Goal: Ask a question

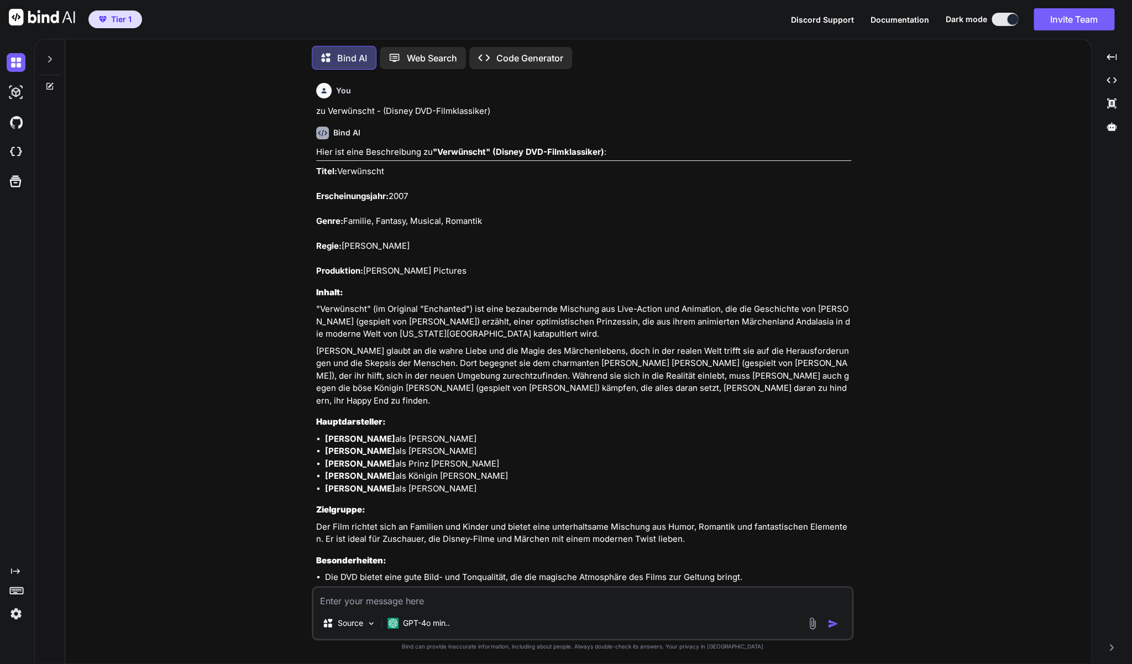
scroll to position [5452, 0]
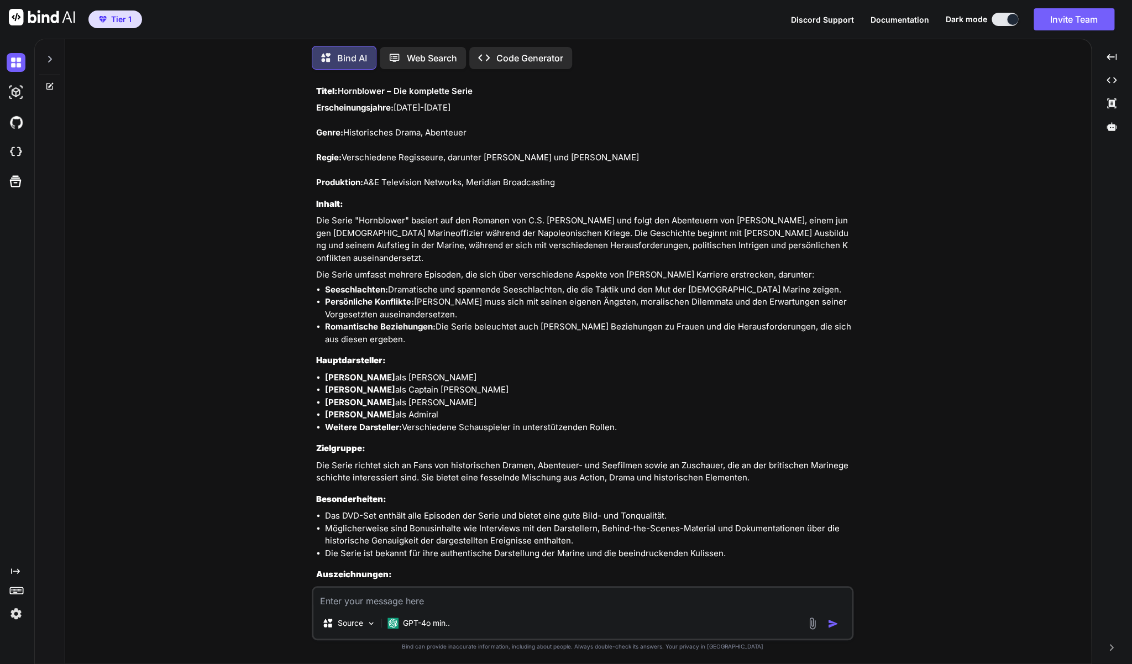
click at [380, 602] on textarea at bounding box center [582, 598] width 538 height 20
paste textarea "[PERSON_NAME] und Huckleberry Finns Abenteuer (2 DVD's)"
type textarea "zu [PERSON_NAME] und Huckleberry Finns Abenteuer (2 DVD's)"
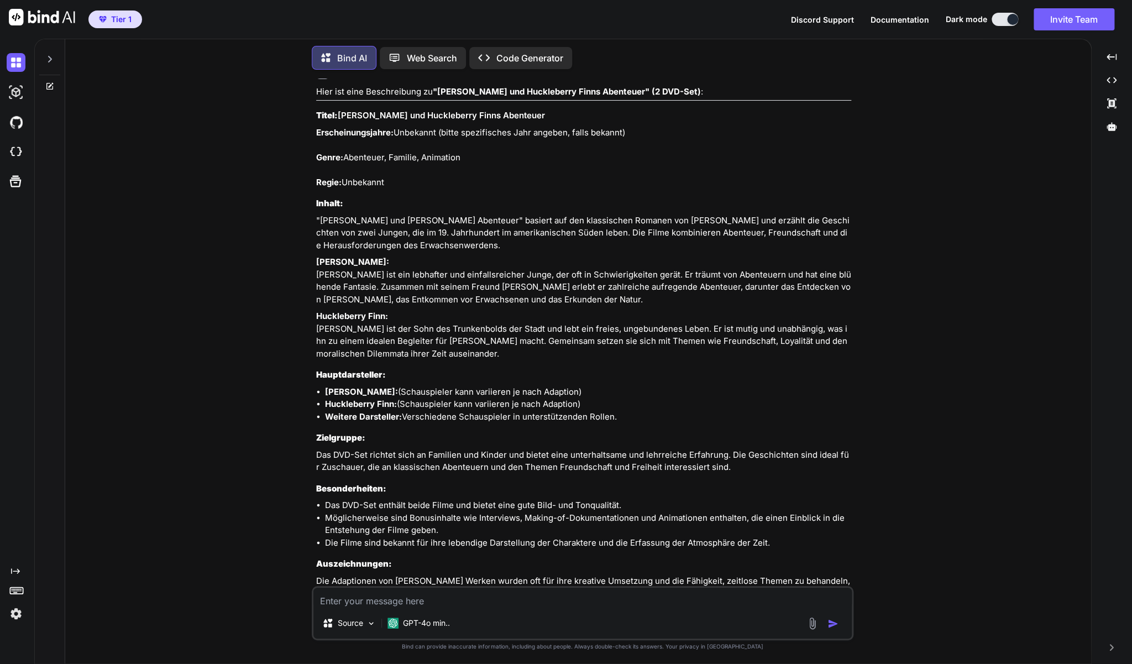
scroll to position [6087, 0]
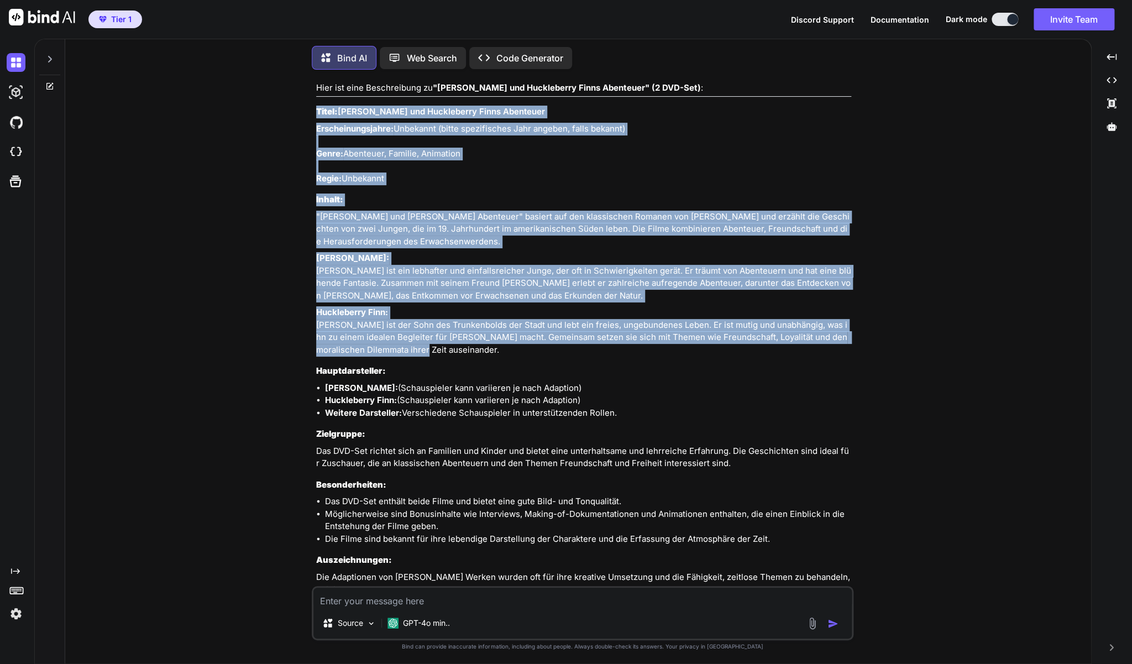
drag, startPoint x: 416, startPoint y: 404, endPoint x: 316, endPoint y: 136, distance: 286.4
click at [316, 134] on div "You zu Verwünscht - (Disney DVD-Filmklassiker) Bind AI Hier ist eine Beschreibu…" at bounding box center [584, 333] width 540 height 508
copy div "Lorem: Ips Dolors ame Consectetur Adipi Elitseddo Eiusmodtemporinci: Utlaboree …"
click at [416, 148] on p "Erscheinungsjahre: Unbekannt (bitte spezifisches Jahr angeben, falls bekannt) G…" at bounding box center [583, 154] width 535 height 62
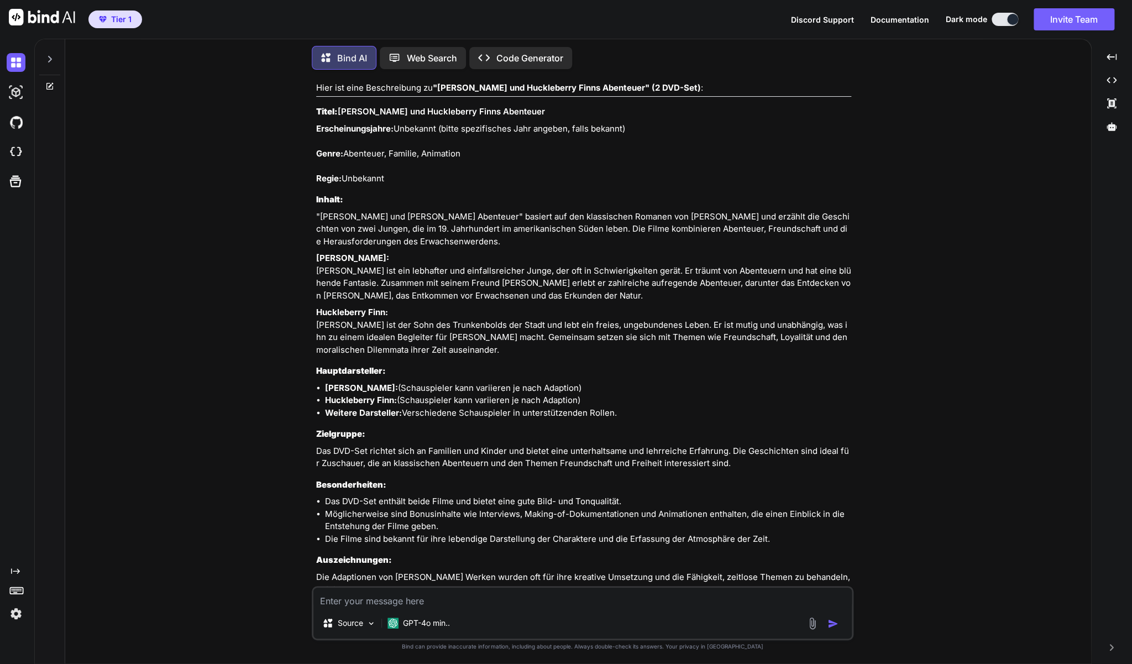
click at [534, 118] on h3 "Titel: [PERSON_NAME] und Huckleberry Finns Abenteuer" at bounding box center [583, 112] width 535 height 13
drag, startPoint x: 533, startPoint y: 135, endPoint x: 340, endPoint y: 134, distance: 193.0
click at [340, 118] on h3 "Titel: [PERSON_NAME] und Huckleberry Finns Abenteuer" at bounding box center [583, 112] width 535 height 13
copy h3 "[PERSON_NAME] und Huckleberry Finns Abenteuer"
click at [468, 603] on textarea at bounding box center [582, 598] width 538 height 20
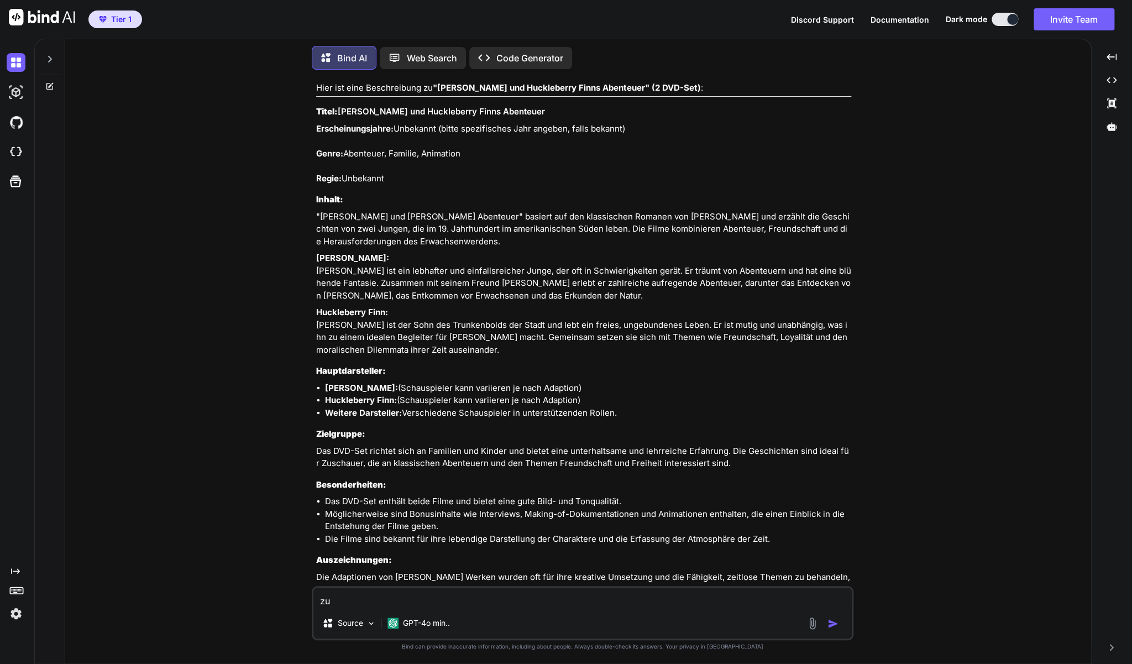
paste textarea "Berge im Kopf - Ein Film von [PERSON_NAME] (DVD)"
type textarea "zu Berge im Kopf - Ein Film von [PERSON_NAME] (DVD)"
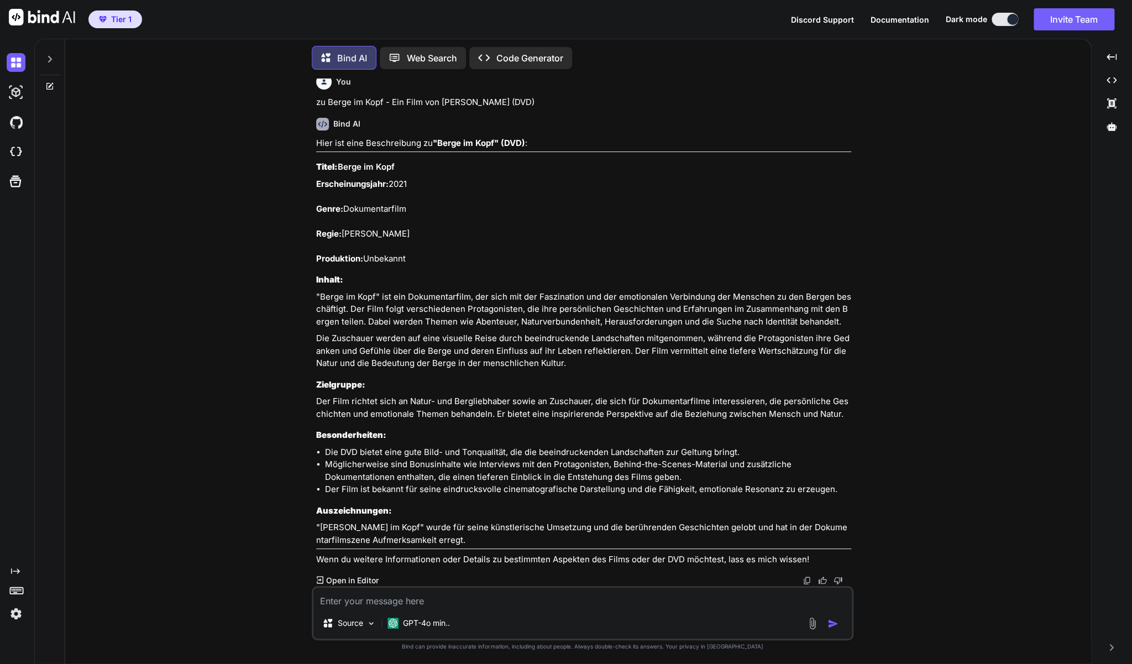
scroll to position [6677, 0]
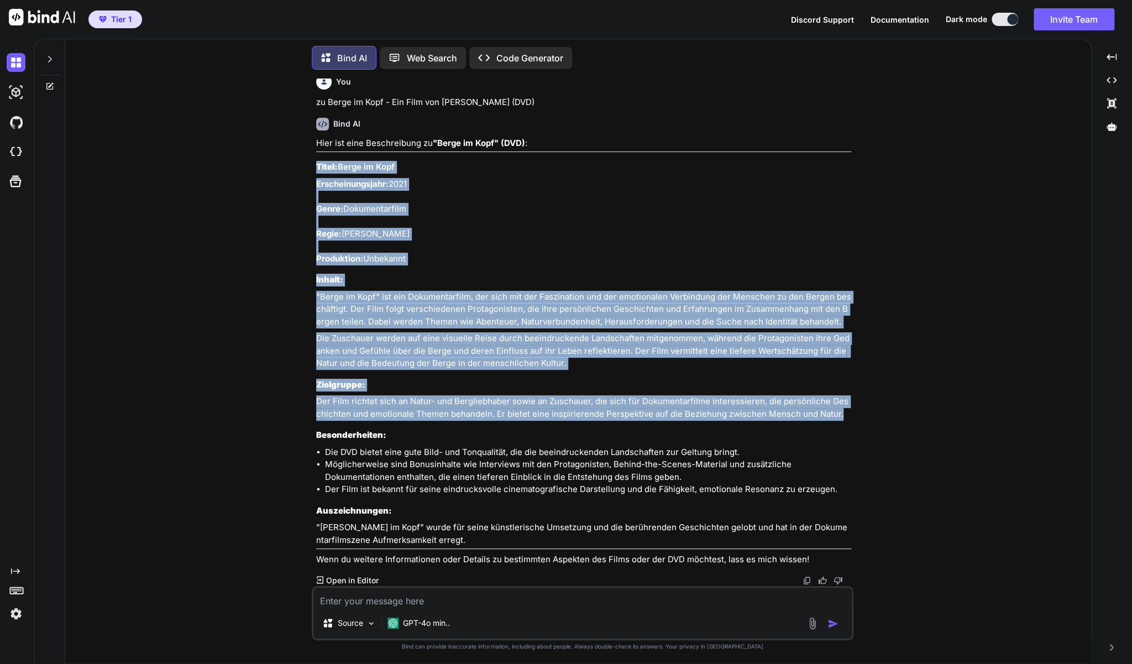
drag, startPoint x: 817, startPoint y: 431, endPoint x: 315, endPoint y: 188, distance: 557.8
click at [315, 188] on div "You zu Verwünscht - (Disney DVD-Filmklassiker) Bind AI Hier ist eine Beschreibu…" at bounding box center [584, 333] width 540 height 508
copy div "Lorem: Ipsum do Sita Consecteturadipi: 7102 Elits: Doeiusmodtempo Incid: Utlabo…"
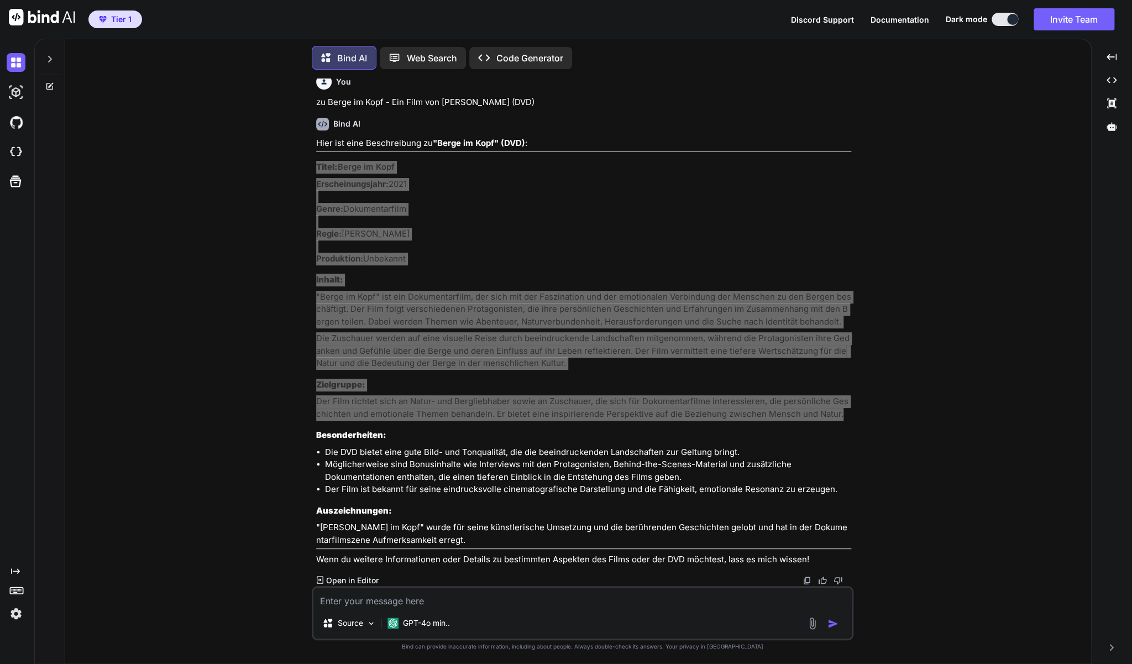
scroll to position [6701, 0]
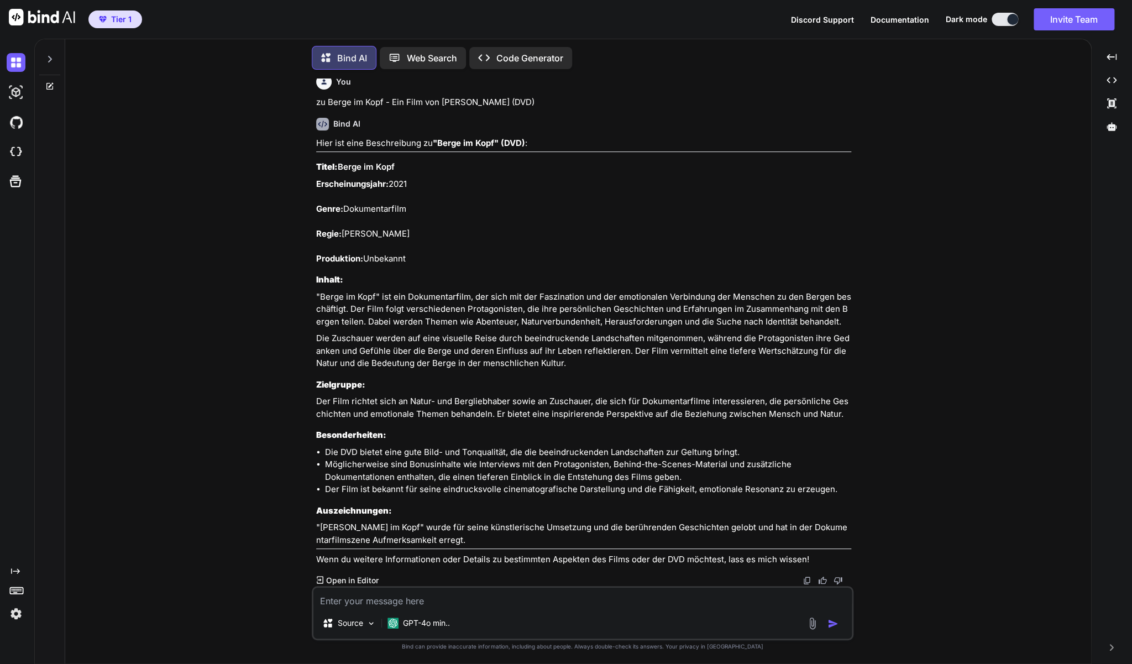
click at [389, 595] on textarea at bounding box center [582, 598] width 538 height 20
paste textarea "Phantastische Tierwesen - [PERSON_NAME] Film (DVD)"
type textarea "zu Phantastische Tierwesen - [PERSON_NAME] Film (DVD)"
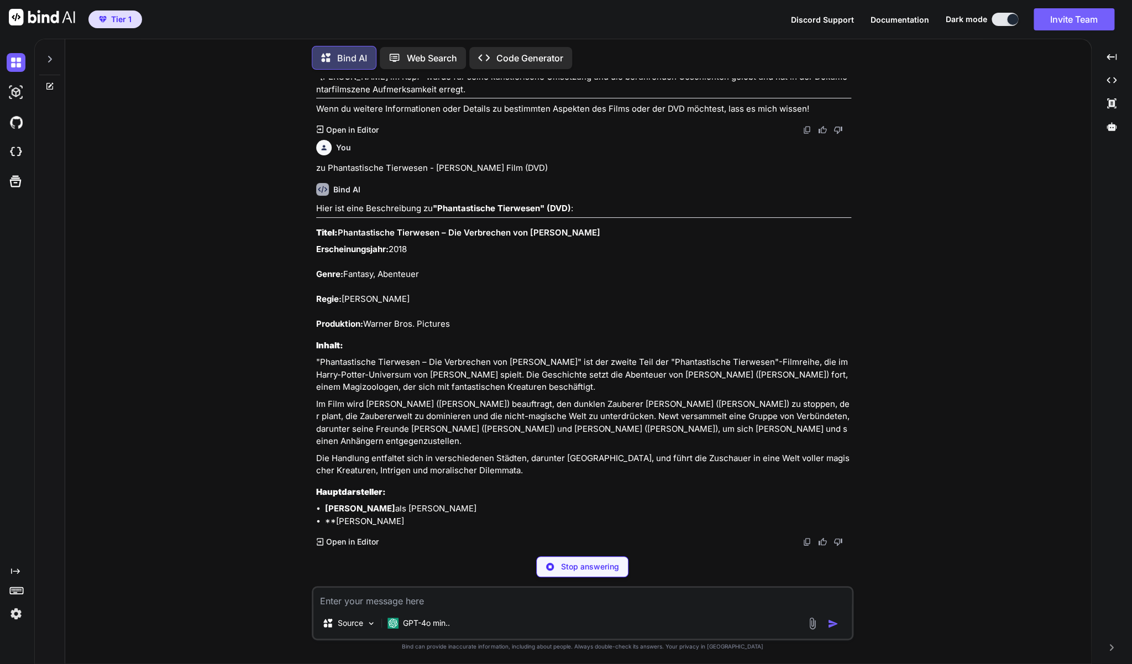
scroll to position [7151, 0]
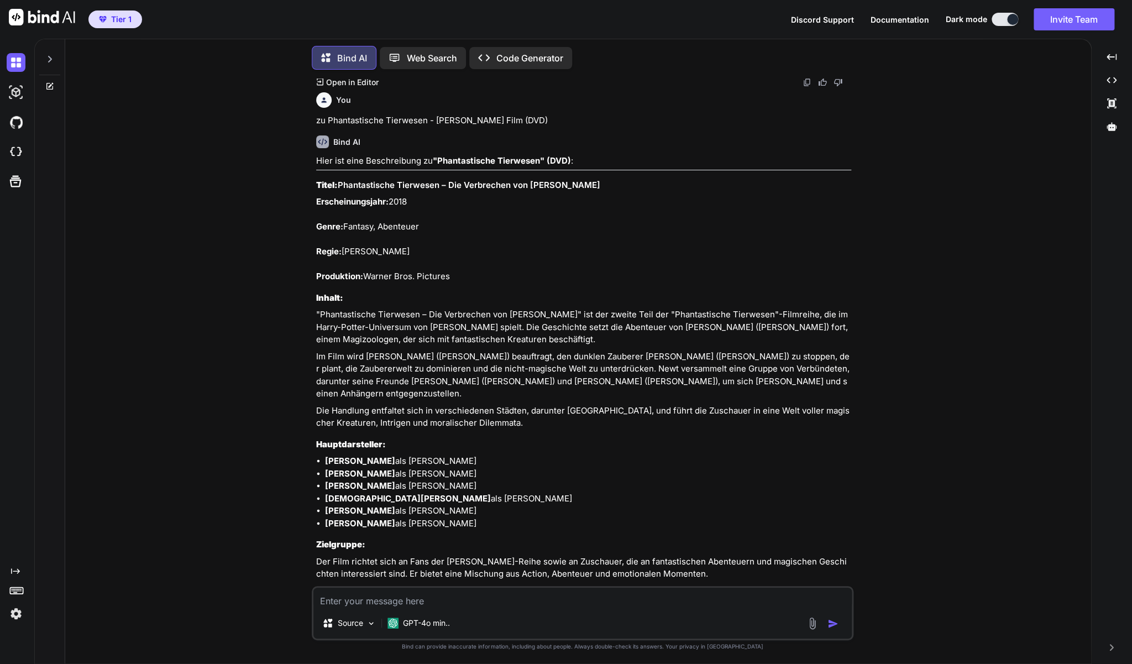
click at [440, 604] on textarea at bounding box center [582, 598] width 538 height 20
paste textarea "Phantastische Tierwesen: Grindelwalds Verbrechen (DVD)"
type textarea "zu Phantastische Tierwesen: Grindelwalds Verbrechen (DVD)"
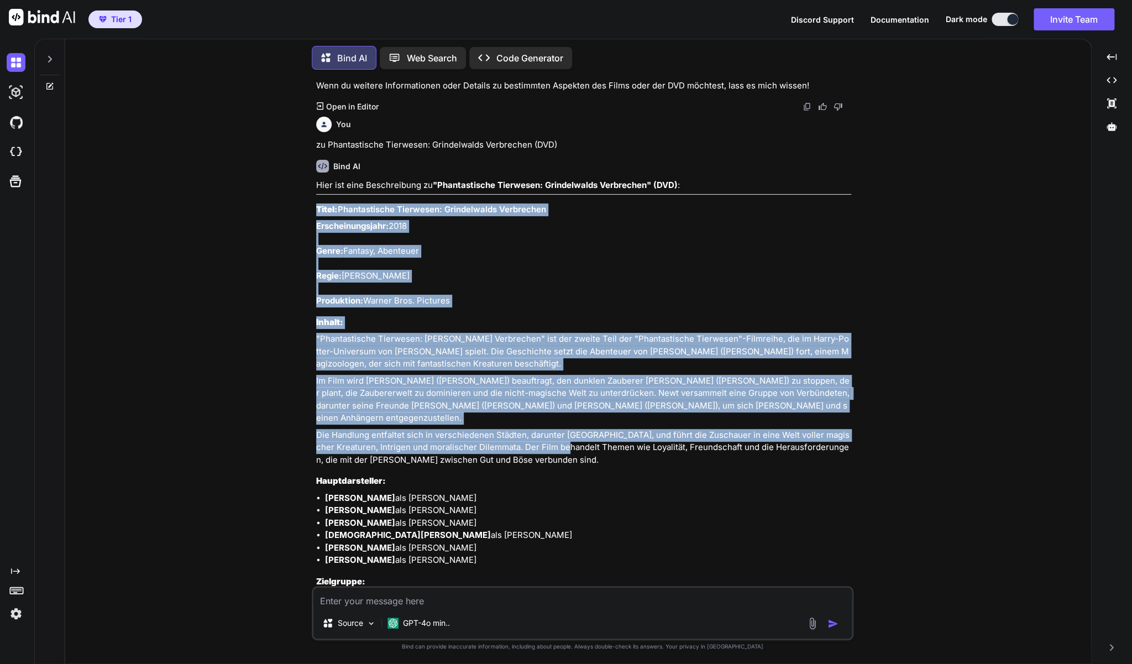
scroll to position [7799, 0]
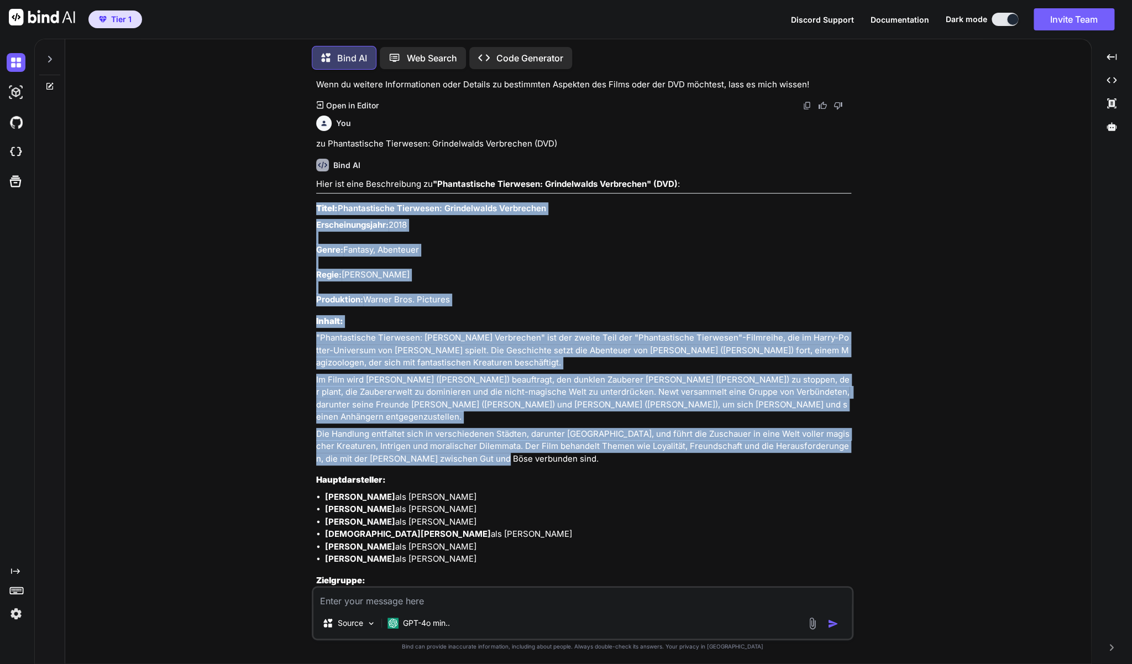
drag, startPoint x: 314, startPoint y: 385, endPoint x: 546, endPoint y: 506, distance: 261.9
click at [546, 506] on div "You zu Verwünscht - (Disney DVD-Filmklassiker) Bind AI Hier ist eine Beschreibu…" at bounding box center [584, 333] width 540 height 508
copy div "Lorem: Ipsumdolorsit Ametconse: Adipiscingel Seddoeiusm Temporincididunt: 3391 …"
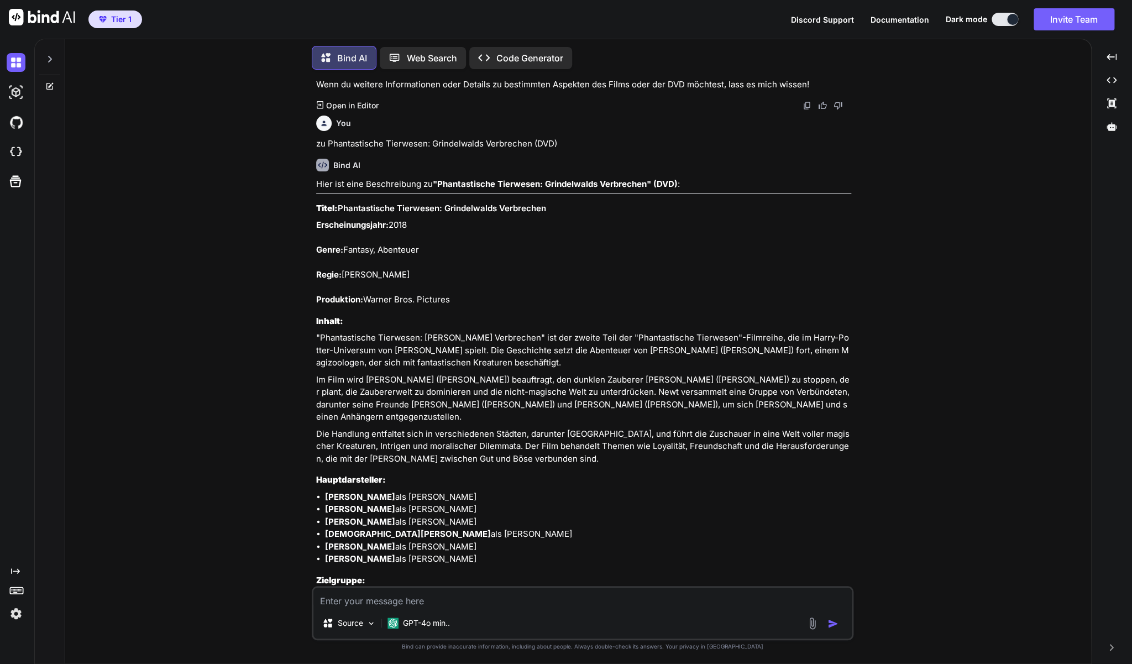
click at [400, 597] on textarea at bounding box center [582, 598] width 538 height 20
paste textarea "The Hunt (FSK 18 - DVD)"
type textarea "zu The Hunt (FSK 18 - DVD)"
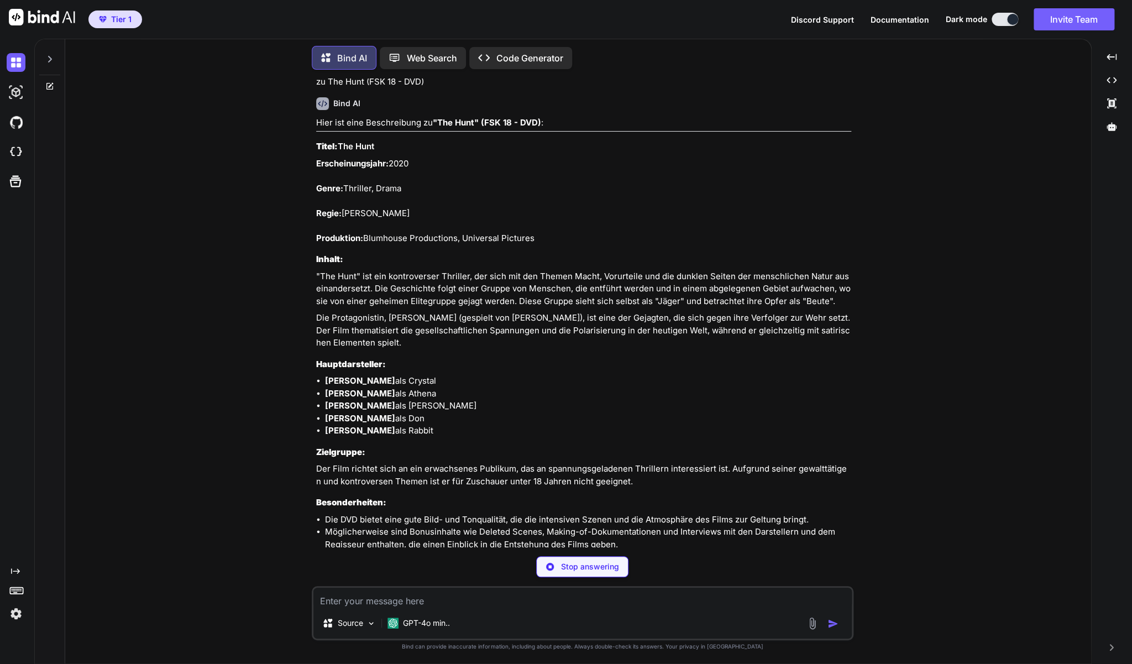
scroll to position [8547, 0]
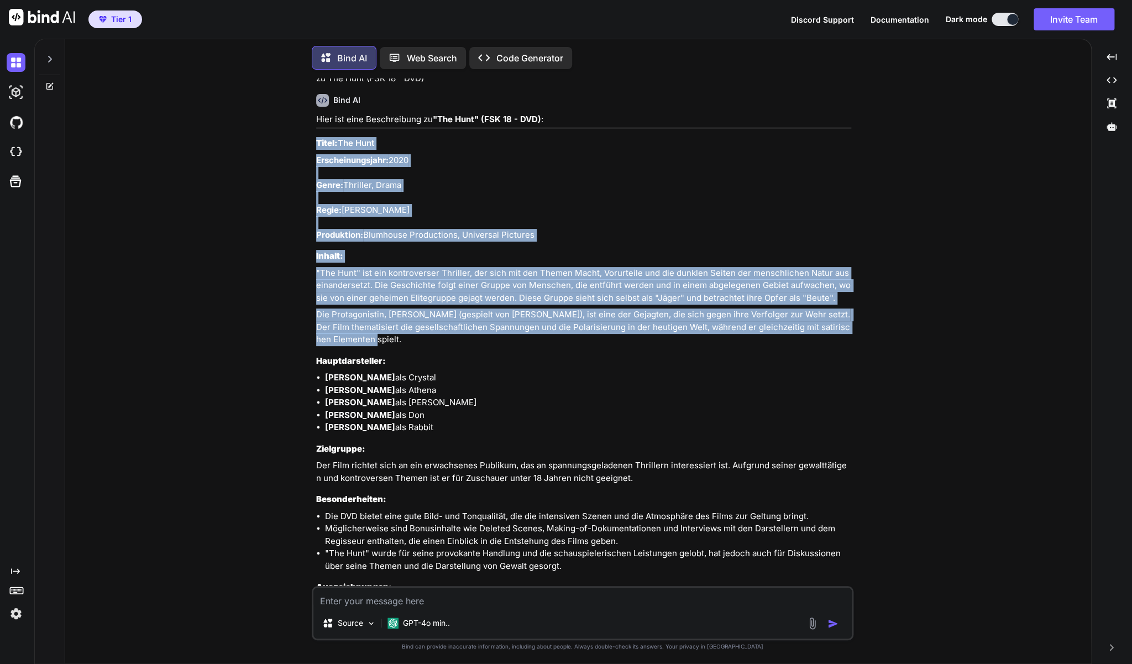
drag, startPoint x: 363, startPoint y: 387, endPoint x: 317, endPoint y: 189, distance: 203.7
click at [317, 189] on div "Hier ist eine Beschreibung zu "The Hunt" (FSK 18 - DVD) : Titel: The Hunt Ersch…" at bounding box center [583, 378] width 535 height 530
copy div "Titel: The Hunt Erscheinungsjahr: 2020 Genre: Thriller, Drama Regie: [PERSON_NA…"
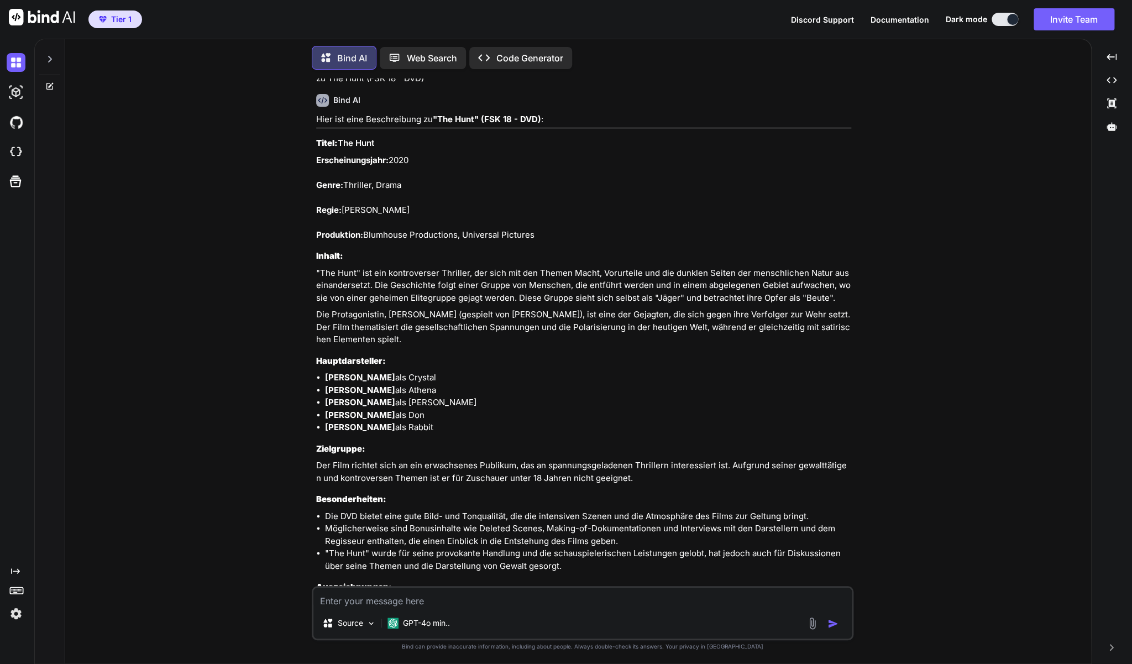
click at [532, 601] on textarea at bounding box center [582, 598] width 538 height 20
paste textarea "Fighting Beat - Schnell, [PERSON_NAME], tödlich! (DVD)"
type textarea "zu Fighting Beat - Schnell, hart, tödlich! (DVD)"
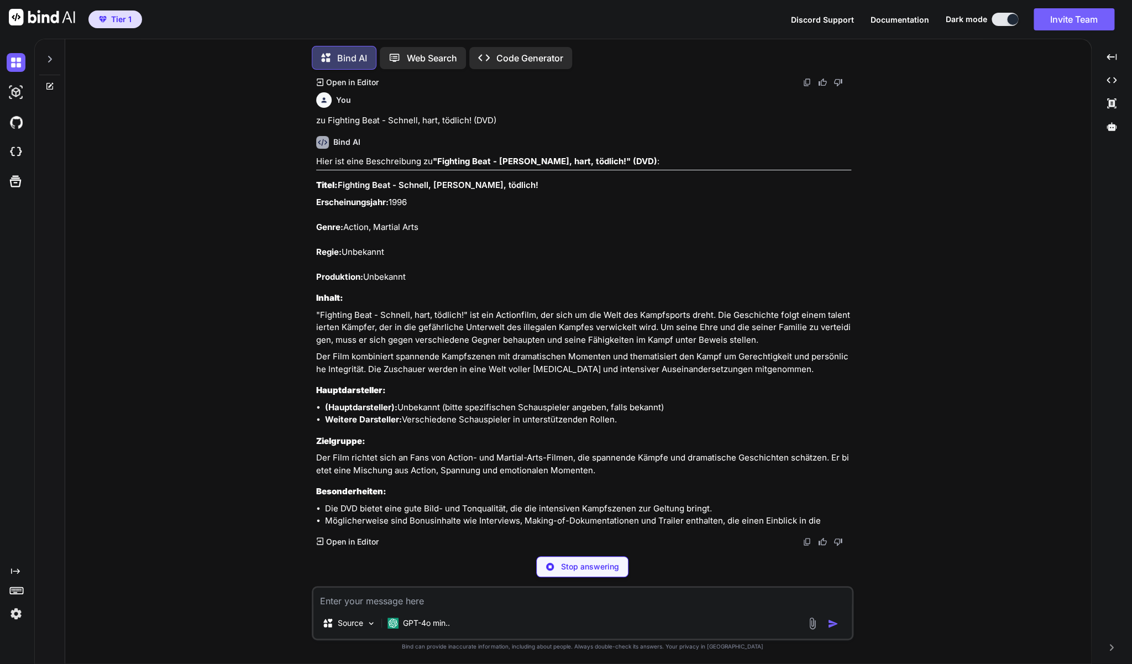
scroll to position [9167, 0]
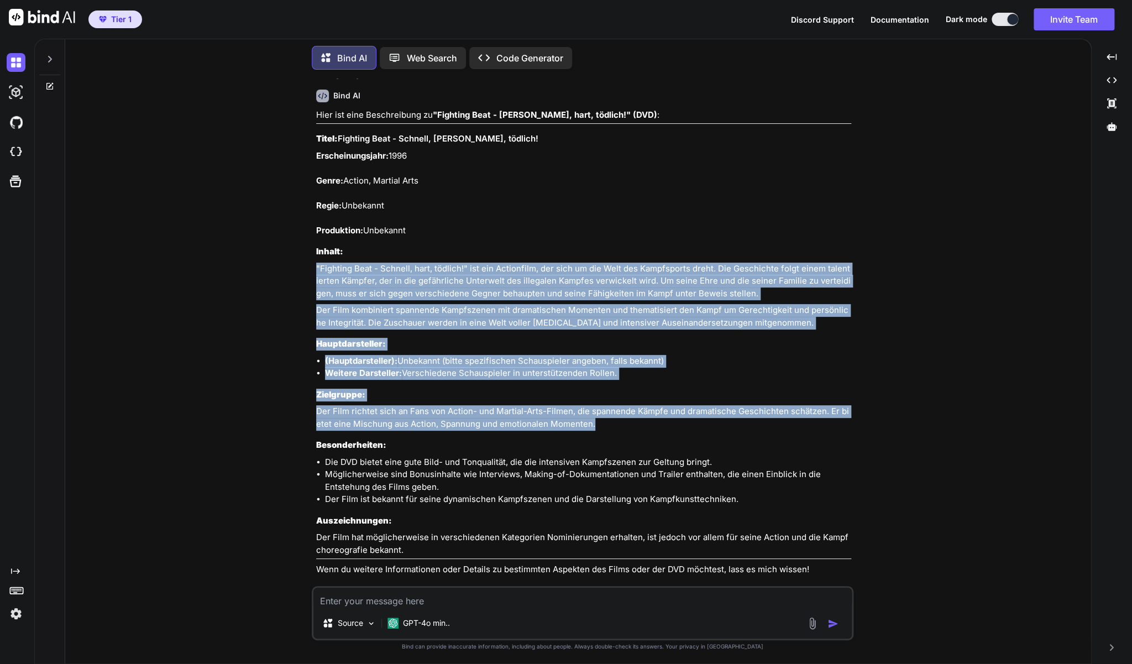
drag, startPoint x: 605, startPoint y: 468, endPoint x: 386, endPoint y: 291, distance: 281.5
click at [386, 291] on div "Hier ist eine Beschreibung zu "Fighting Beat - Schnell, hart, tödlich!" (DVD) :…" at bounding box center [583, 342] width 535 height 467
click at [525, 300] on p ""Fighting Beat - Schnell, hart, tödlich!" ist ein Actionfilm, der sich um die W…" at bounding box center [583, 282] width 535 height 38
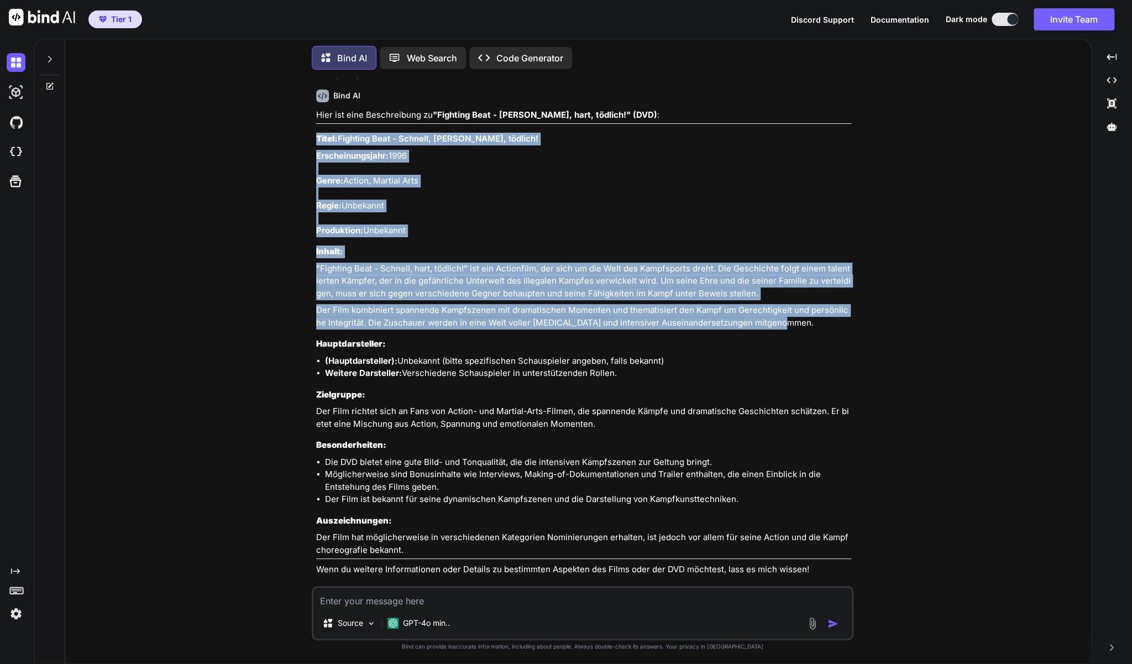
drag, startPoint x: 784, startPoint y: 369, endPoint x: 315, endPoint y: 187, distance: 503.7
click at [315, 187] on div "You zu Verwünscht - (Disney DVD-Filmklassiker) Bind AI Hier ist eine Beschreibu…" at bounding box center [584, 333] width 540 height 508
copy div "Titel: Fighting Beat - Schnell, hart, tödlich! Erscheinungsjahr: 1996 Genre: Ac…"
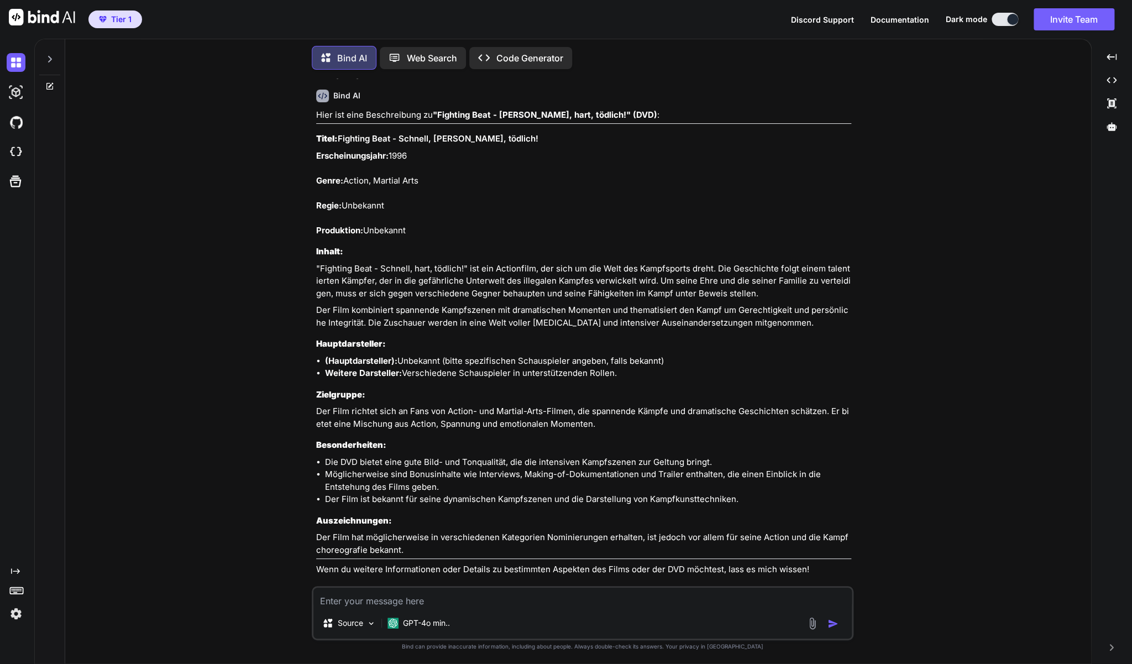
click at [466, 595] on textarea at bounding box center [582, 598] width 538 height 20
paste textarea "Copykill (mit [PERSON_NAME], [PERSON_NAME] - DVD)"
type textarea "zu Copykill (mit [PERSON_NAME], [PERSON_NAME] - DVD)"
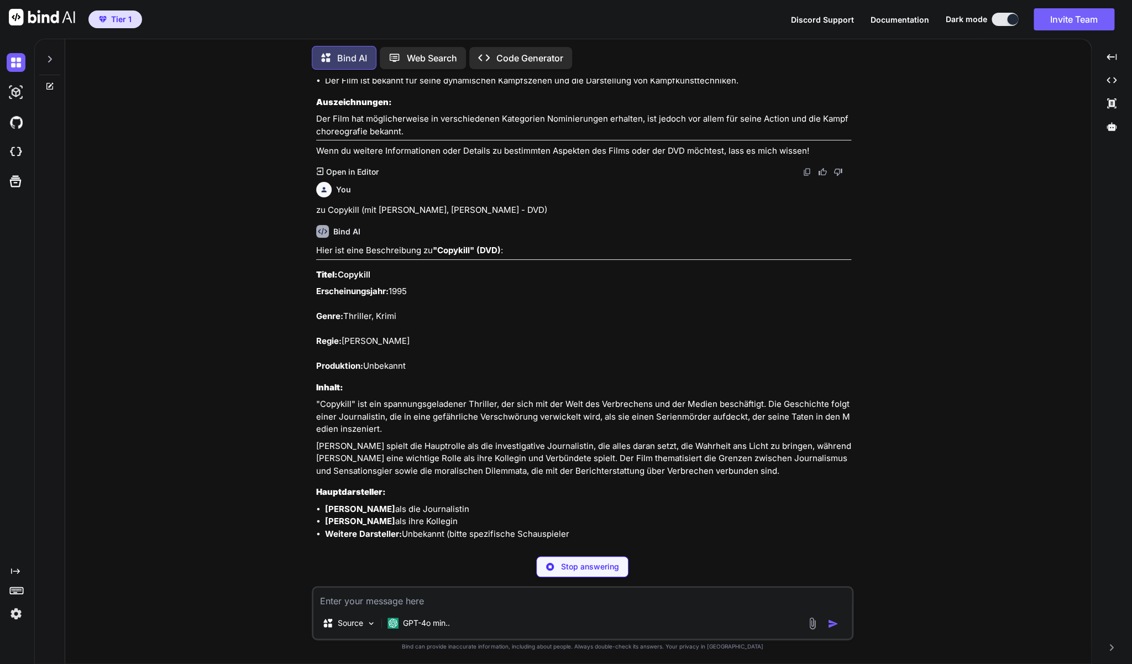
scroll to position [9588, 0]
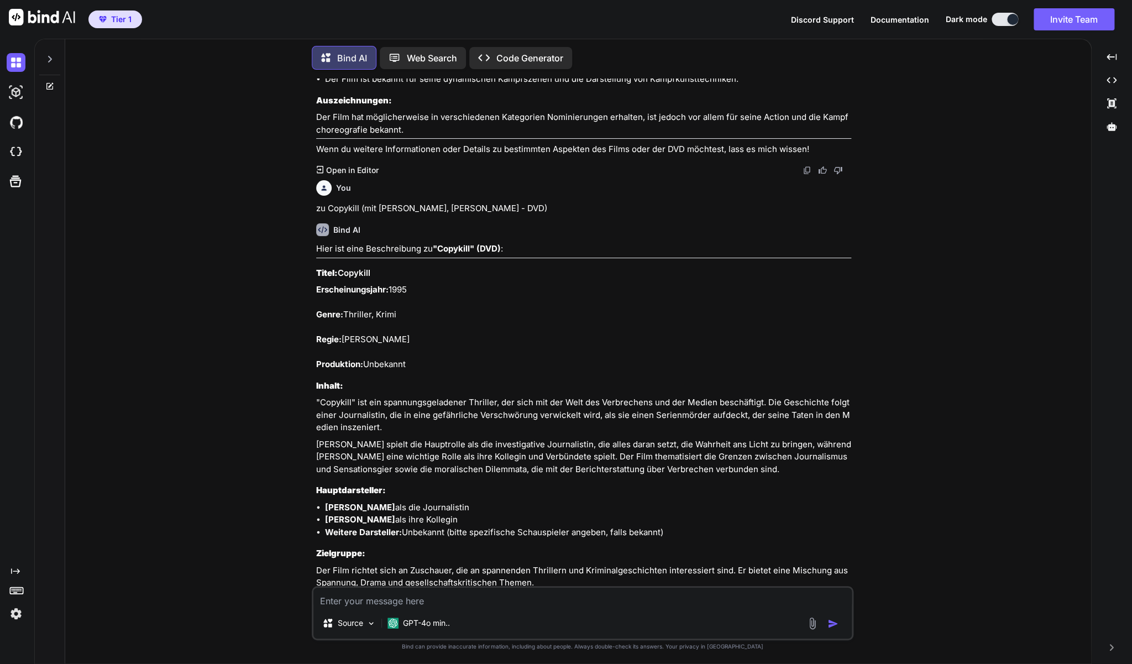
drag, startPoint x: 316, startPoint y: 317, endPoint x: 796, endPoint y: 516, distance: 519.7
click at [796, 516] on div "You zu Verwünscht - (Disney DVD-Filmklassiker) Bind AI Hier ist eine Beschreibu…" at bounding box center [584, 333] width 540 height 508
copy div "Titel: Copykill Erscheinungsjahr: 1995 Genre: Thriller, Krimi Regie: [PERSON_NA…"
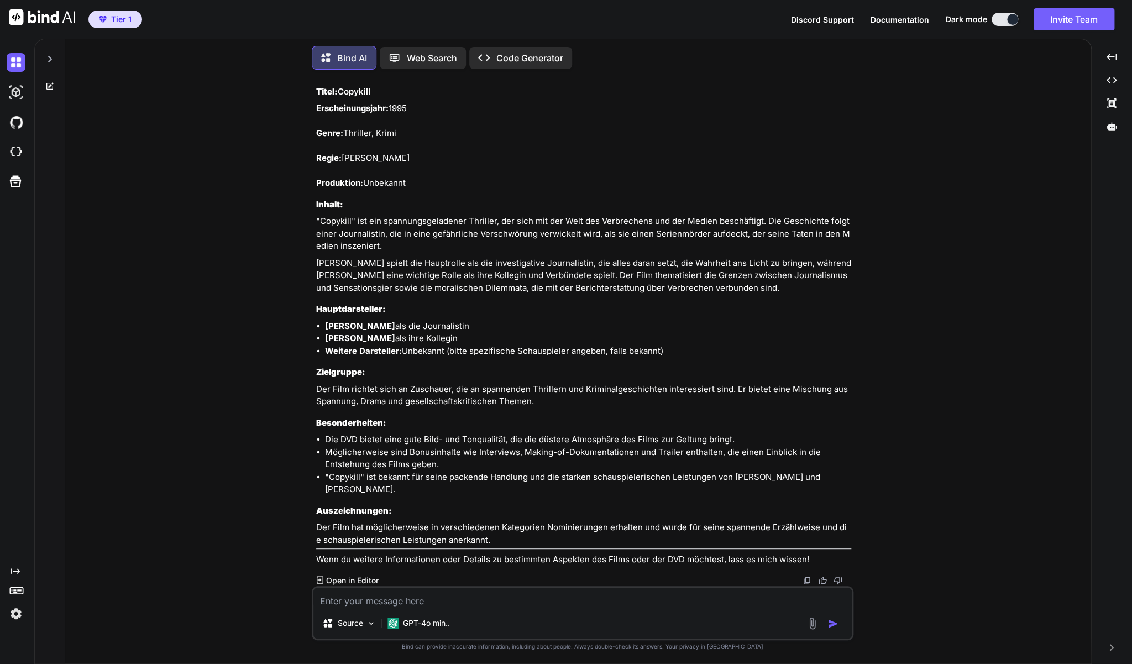
scroll to position [9781, 0]
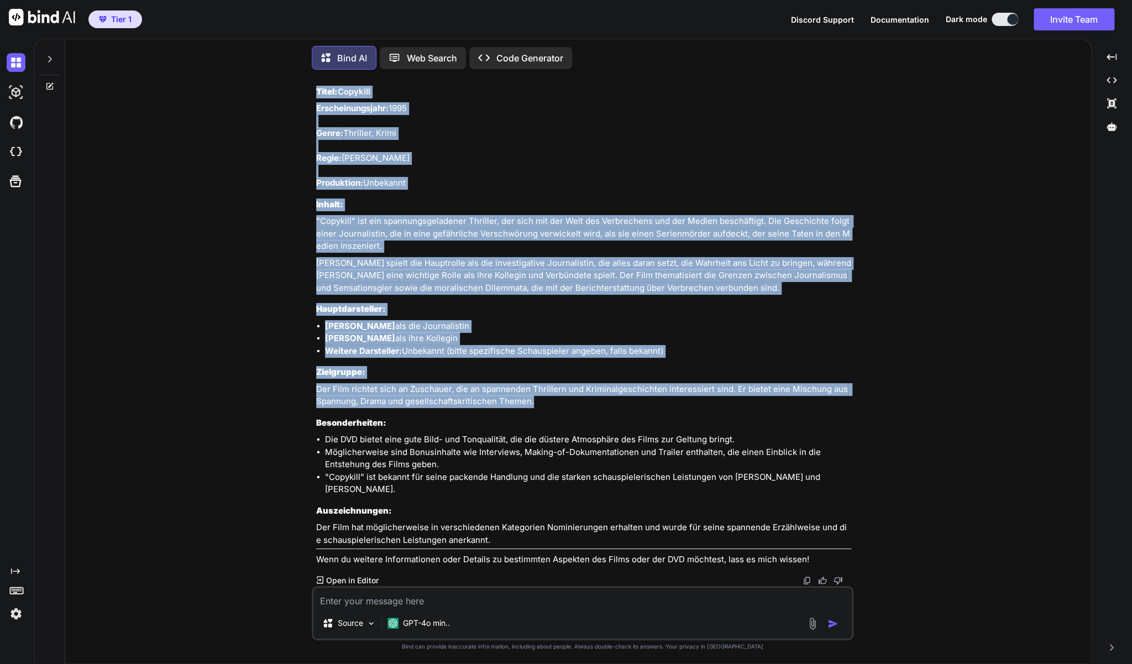
drag, startPoint x: 550, startPoint y: 440, endPoint x: 316, endPoint y: 127, distance: 390.2
click at [316, 127] on div "You zu Verwünscht - (Disney DVD-Filmklassiker) Bind AI Hier ist eine Beschreibu…" at bounding box center [584, 333] width 540 height 508
copy div "Lorem: Ipsumdol Sitametconsectet: 1090 Adipi: Elitsedd, Eiusm Tempo: Incid U. L…"
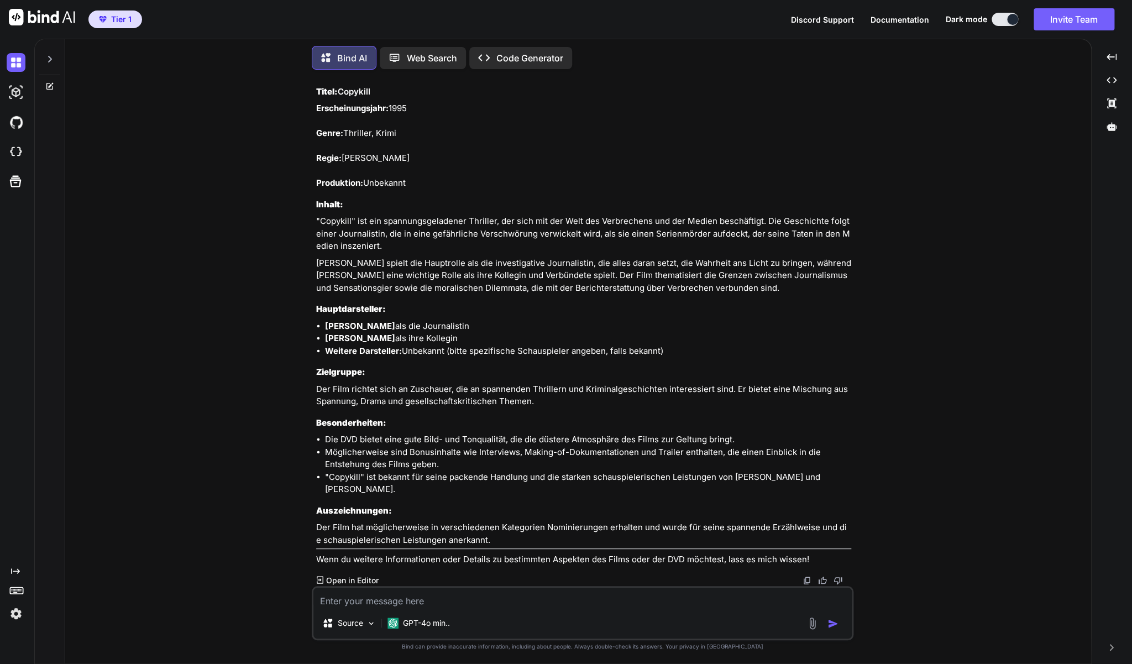
click at [467, 601] on textarea at bounding box center [582, 598] width 538 height 20
paste textarea "Die Geistervilla mit [PERSON_NAME] (DVD)"
type textarea "zu Die Geistervilla mit [PERSON_NAME] (DVD)"
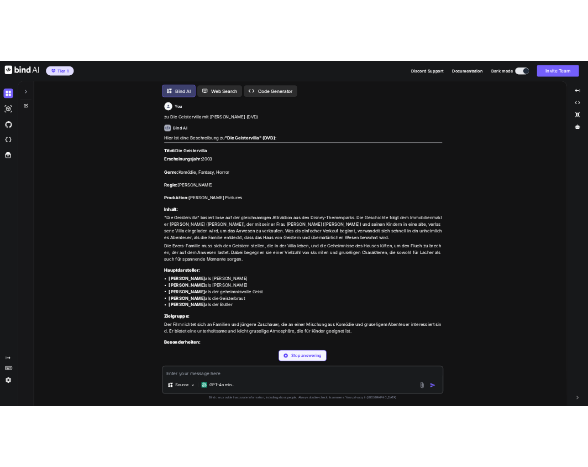
scroll to position [10296, 0]
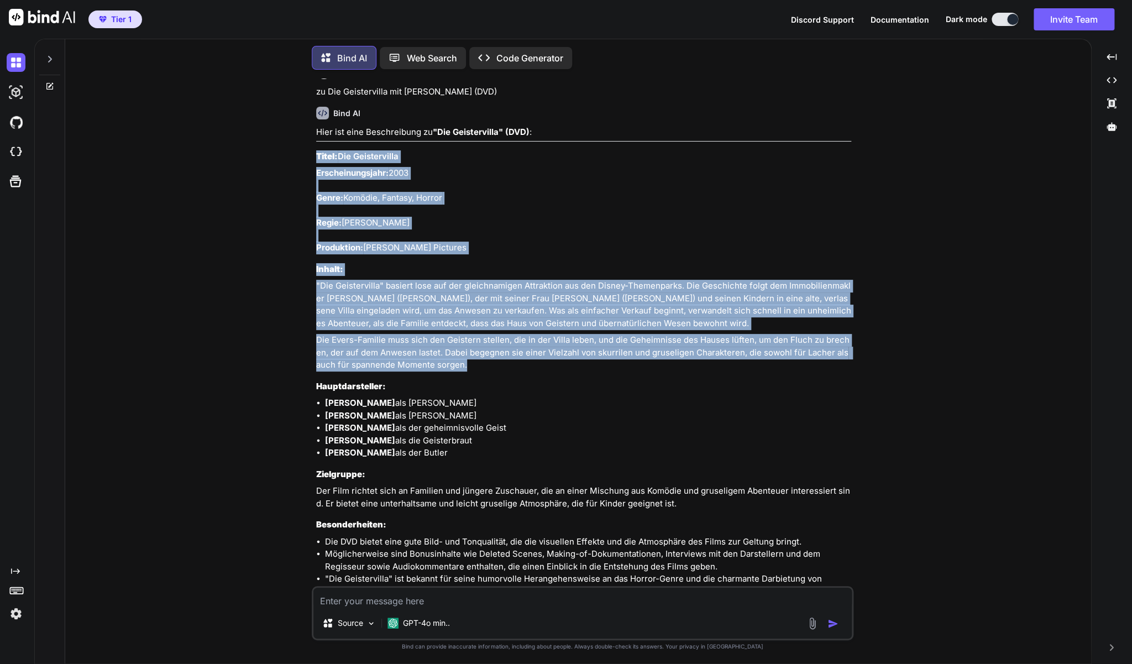
drag, startPoint x: 505, startPoint y: 406, endPoint x: 316, endPoint y: 192, distance: 285.5
click at [316, 192] on div "You zu Verwünscht - (Disney DVD-Filmklassiker) Bind AI Hier ist eine Beschreibu…" at bounding box center [584, 333] width 540 height 508
copy div "Titel: Die Geistervilla Erscheinungsjahr: 2003 Genre: Komödie, Fantasy, Horror …"
